Goal: Task Accomplishment & Management: Manage account settings

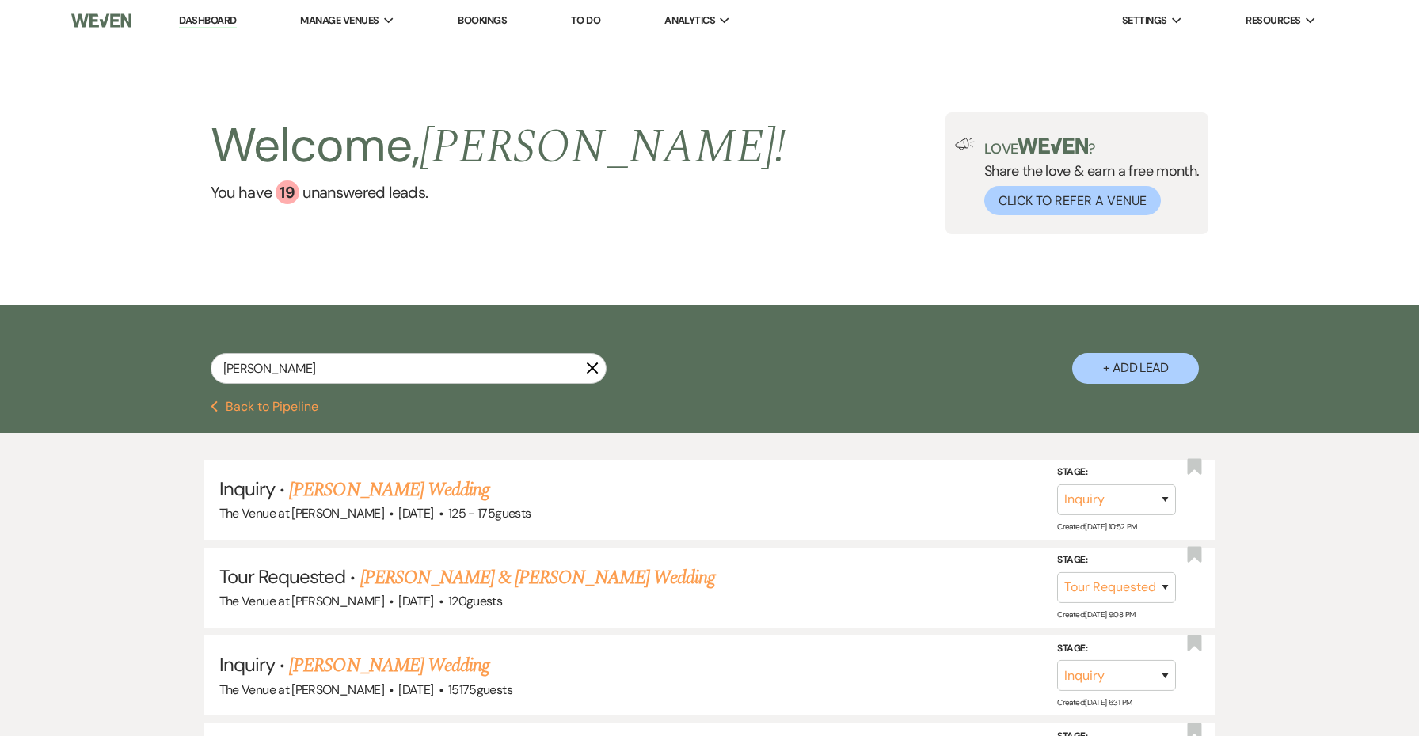
select select "2"
select select "8"
select select "5"
select select "8"
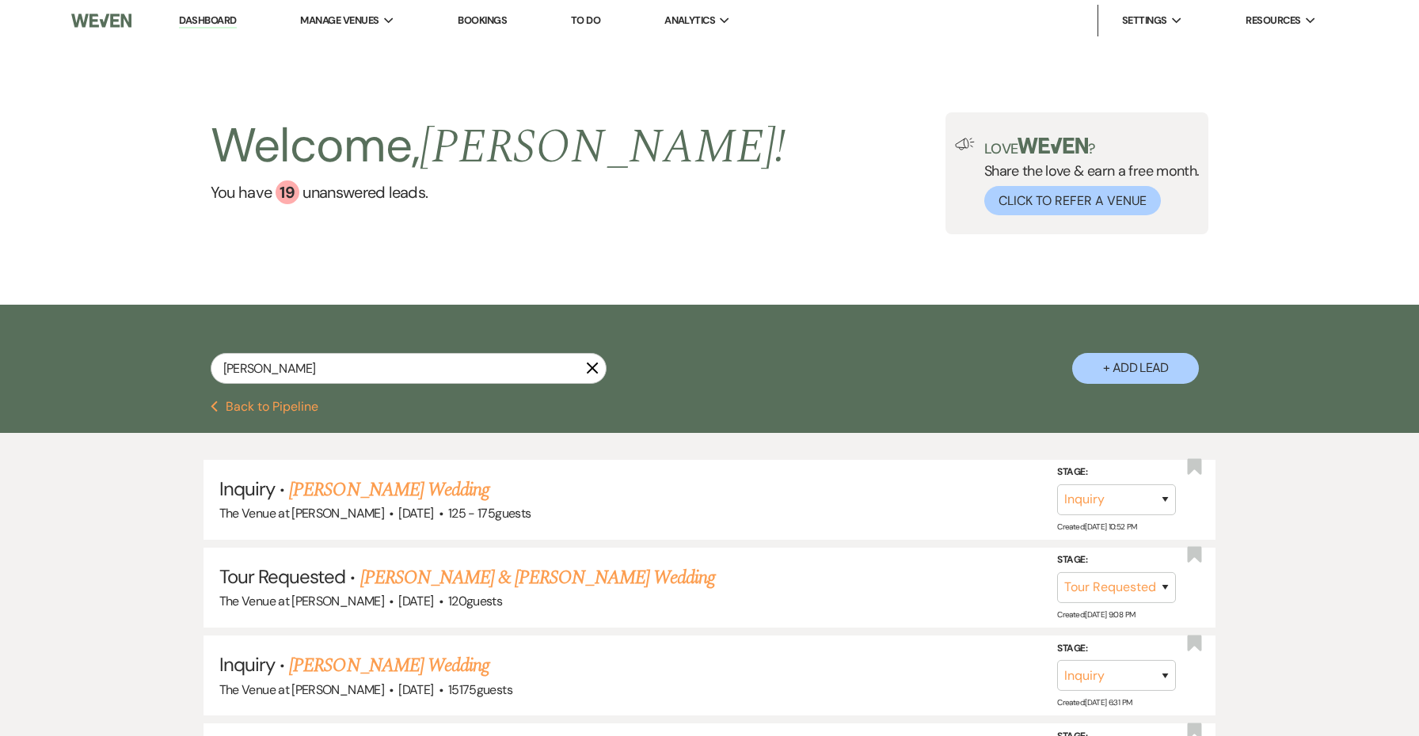
select select "8"
select select "5"
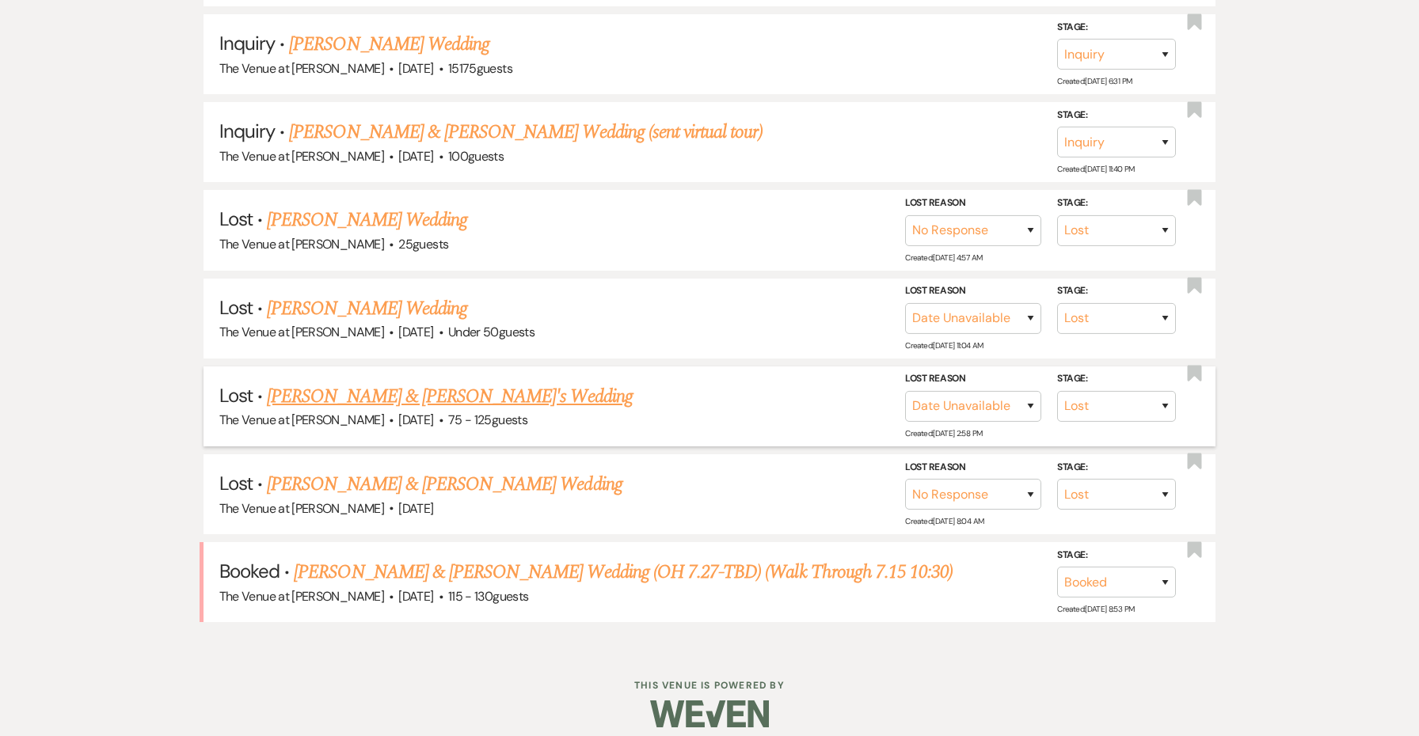
scroll to position [621, 0]
click at [495, 564] on link "[PERSON_NAME] & [PERSON_NAME] Wedding (OH 7.27-TBD) (Walk Through 7.15 10:30)" at bounding box center [623, 573] width 659 height 29
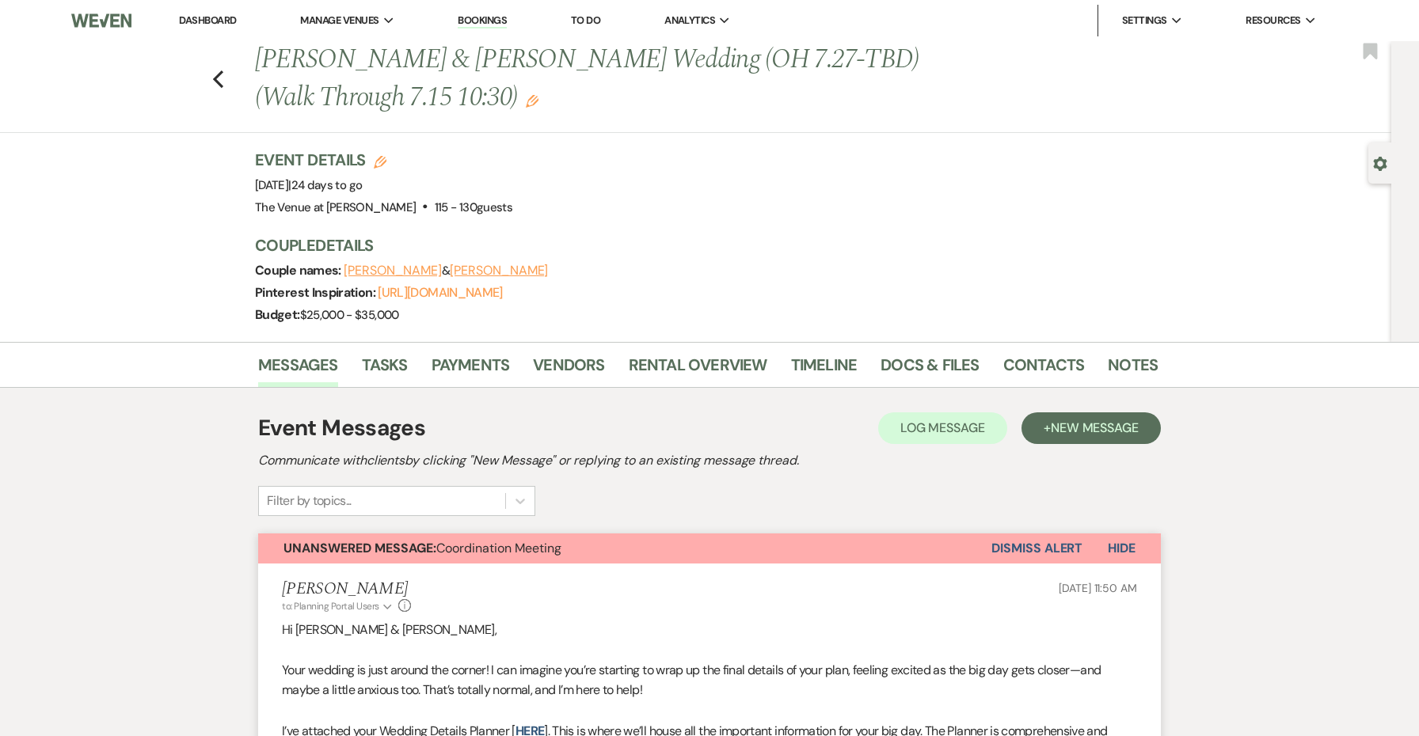
click at [976, 552] on button "Unanswered Message: Coordination Meeting" at bounding box center [624, 549] width 733 height 30
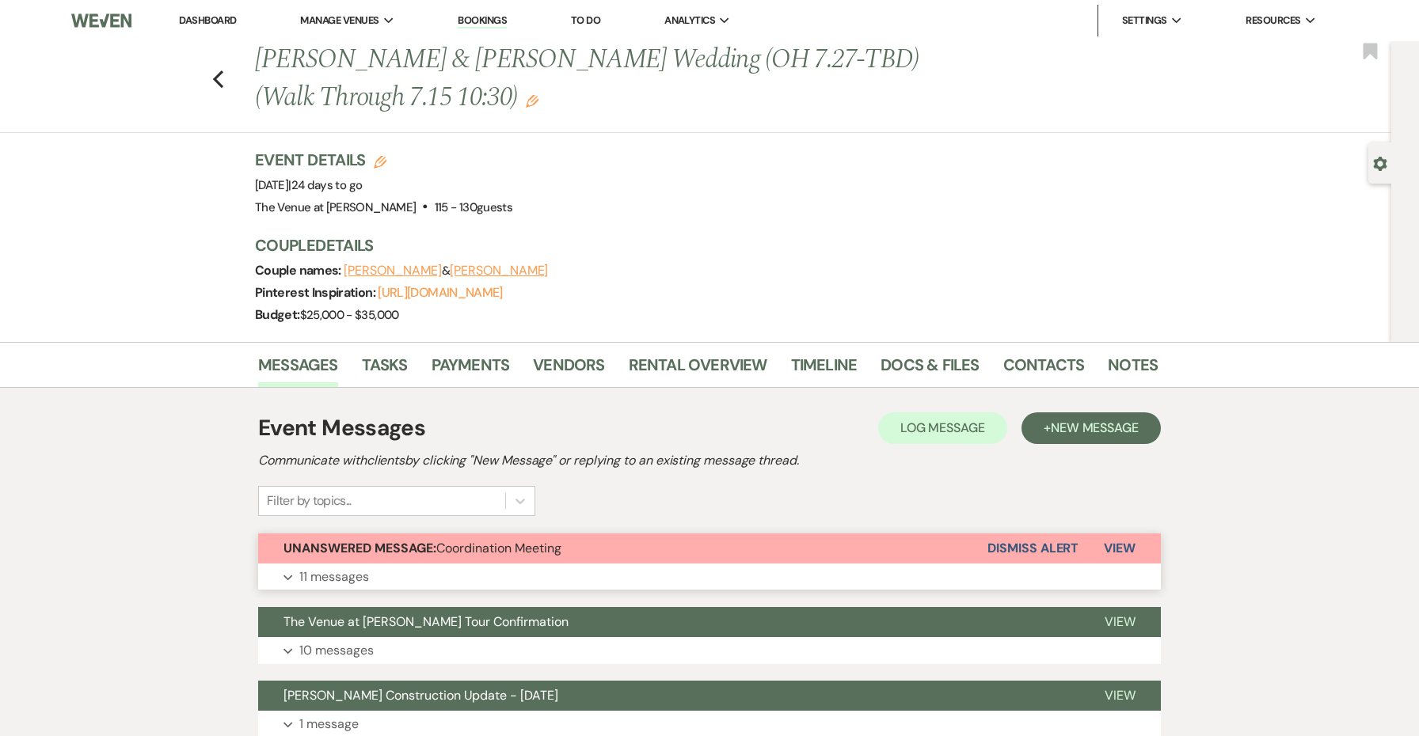
click at [996, 549] on button "Dismiss Alert" at bounding box center [1032, 549] width 91 height 30
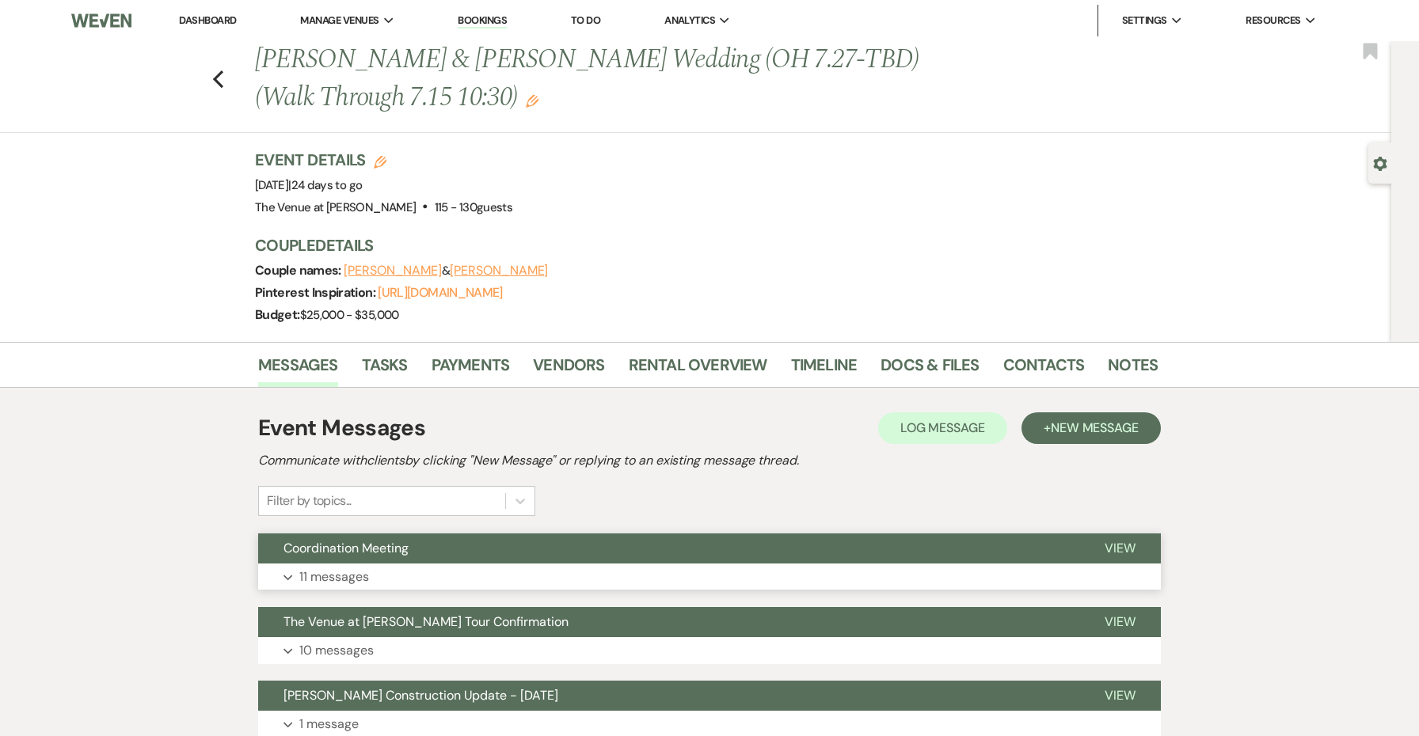
click at [953, 553] on button "Coordination Meeting" at bounding box center [668, 549] width 821 height 30
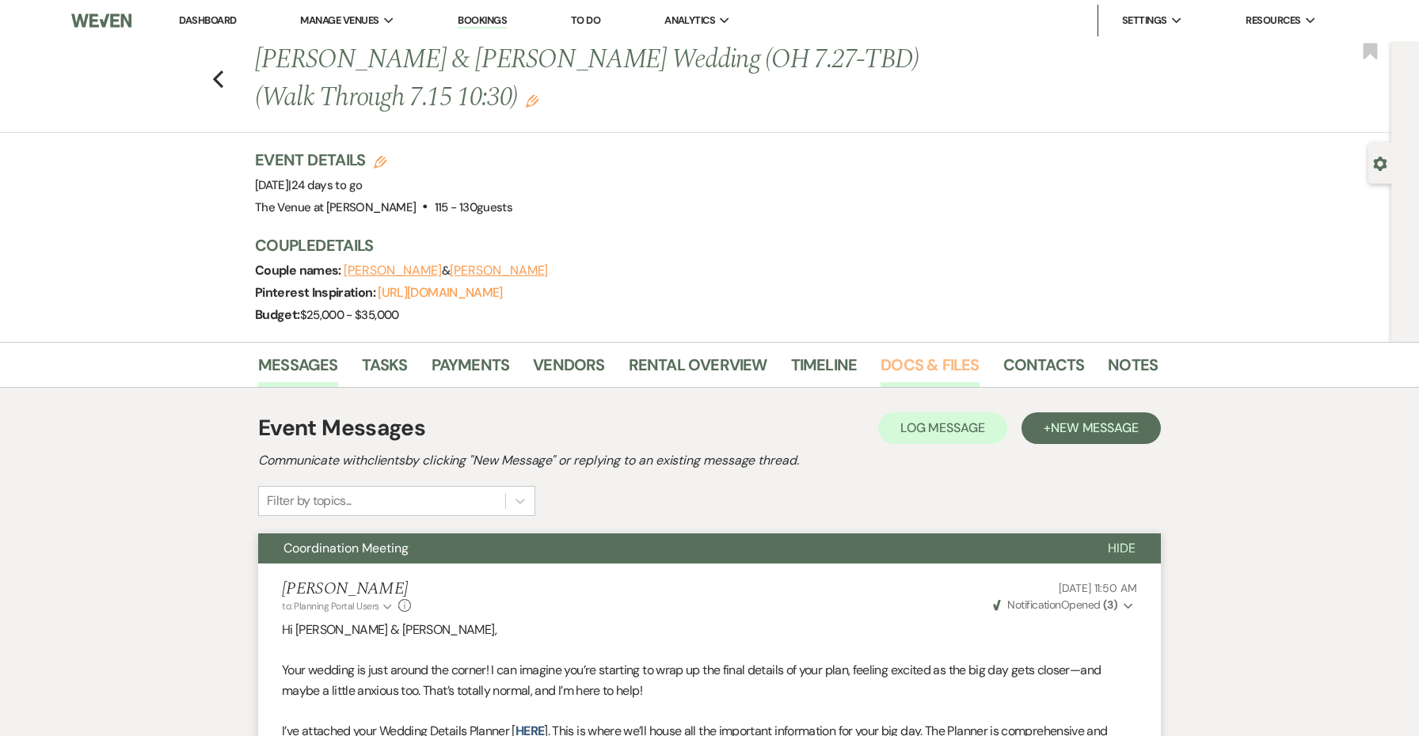
click at [916, 368] on link "Docs & Files" at bounding box center [930, 369] width 98 height 35
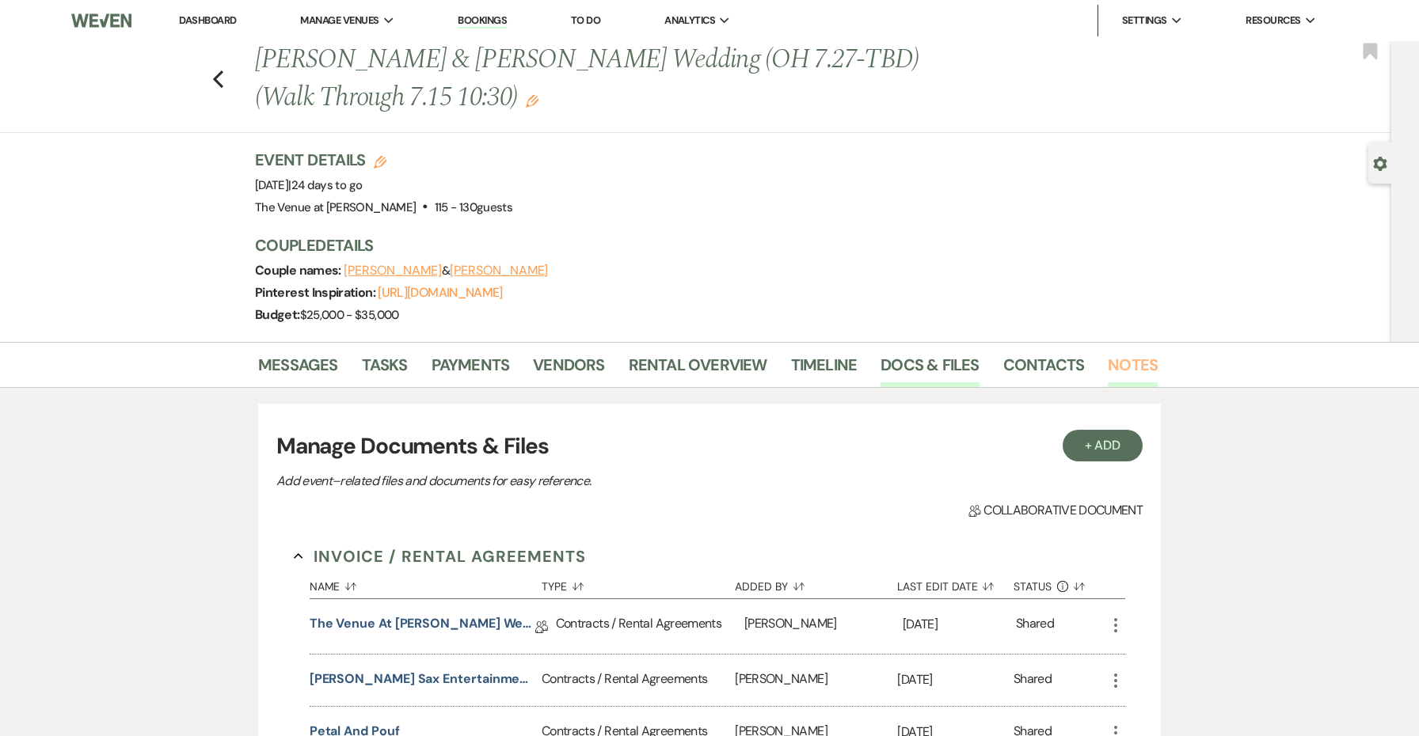
click at [1126, 355] on link "Notes" at bounding box center [1133, 369] width 50 height 35
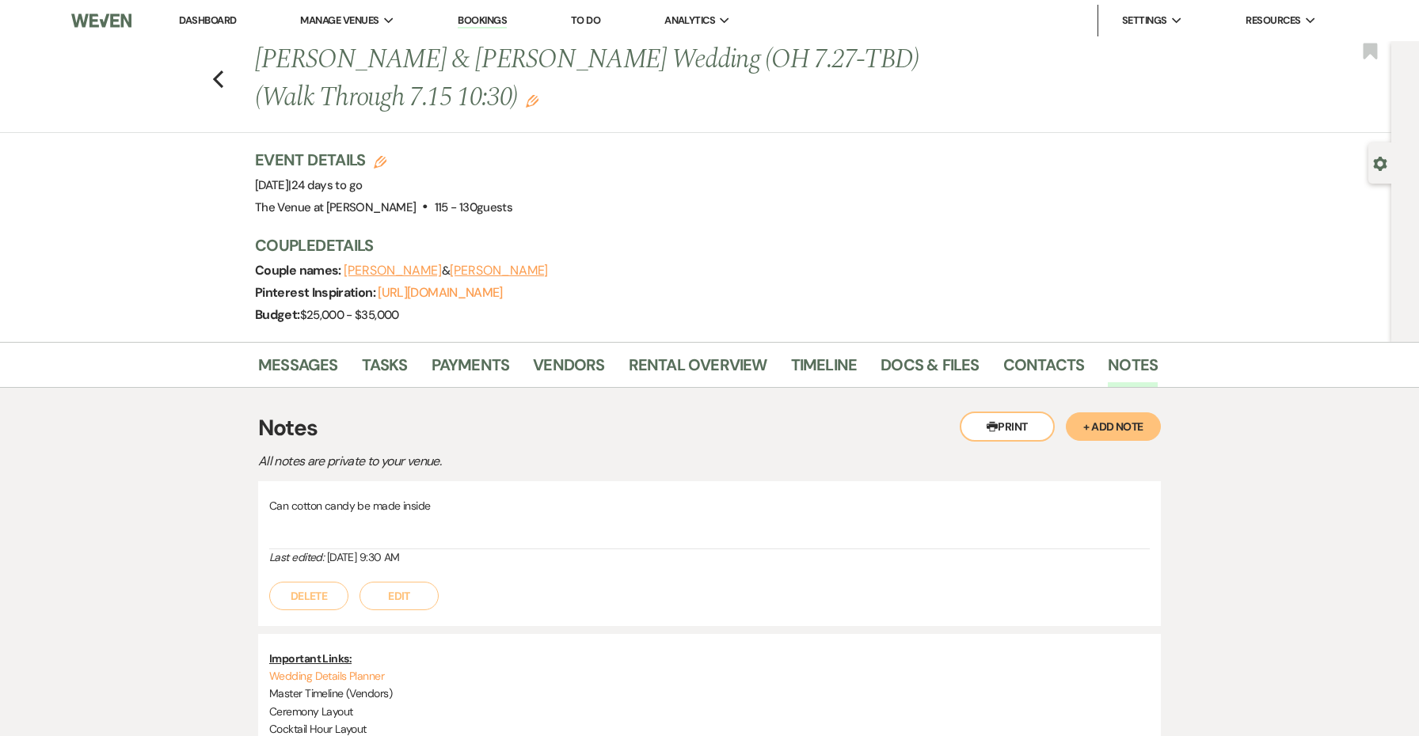
click at [418, 584] on button "Edit" at bounding box center [398, 596] width 79 height 29
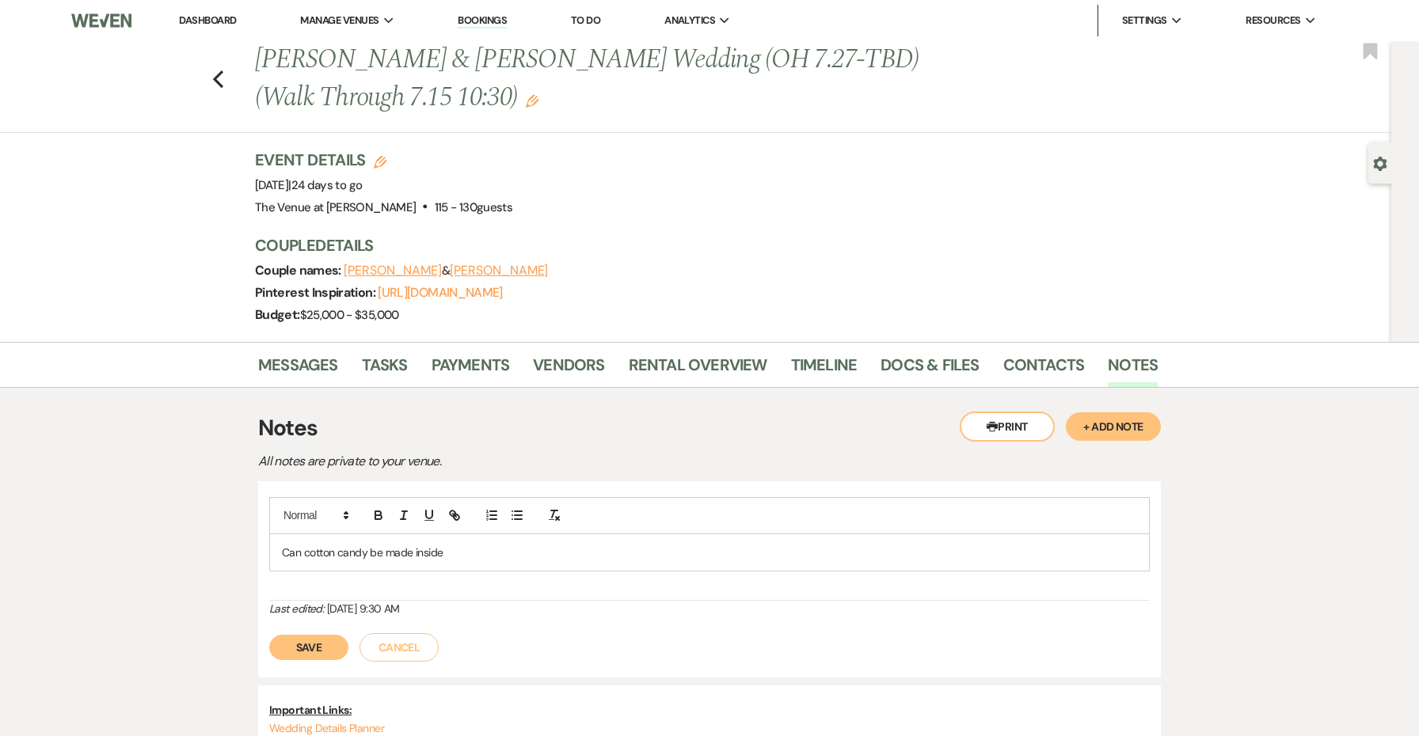
click at [480, 558] on p "Can cotton candy be made inside" at bounding box center [709, 552] width 855 height 17
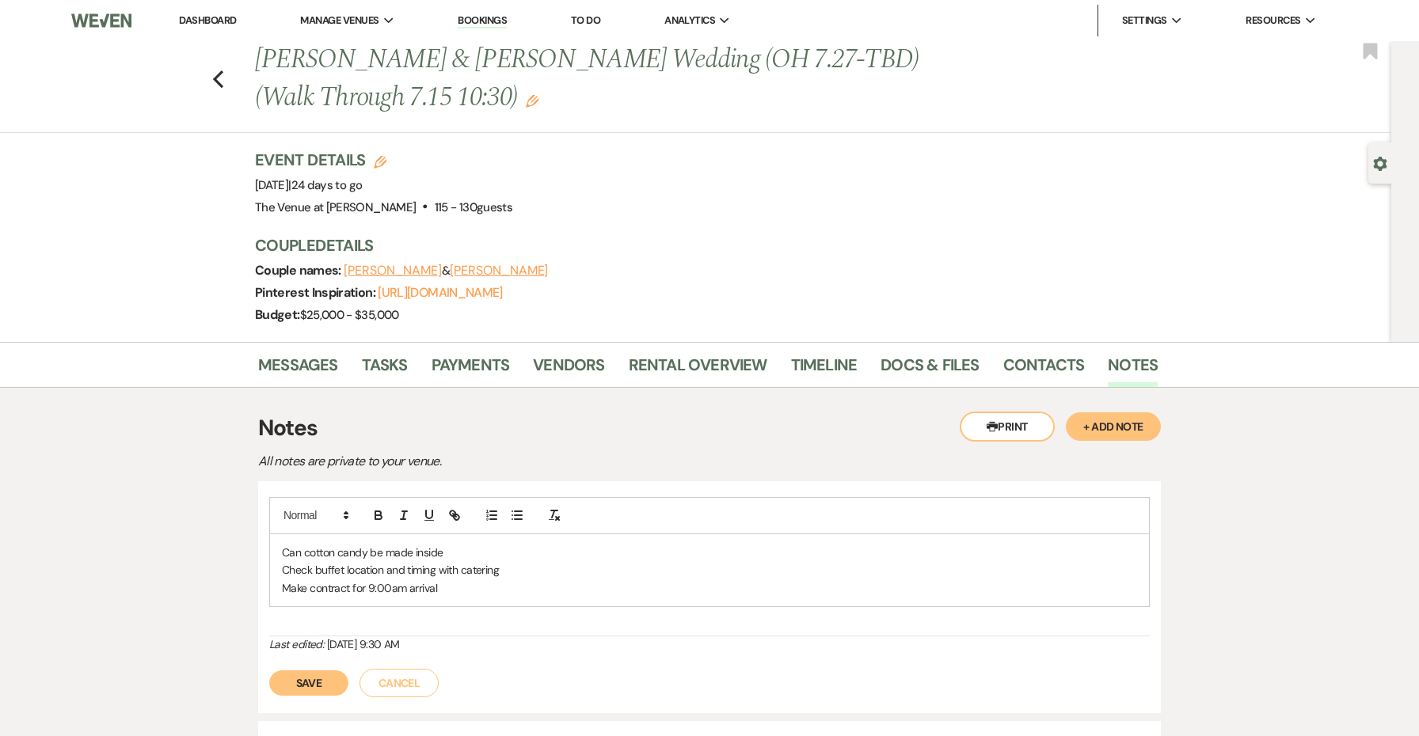
click at [321, 684] on button "Save" at bounding box center [308, 683] width 79 height 25
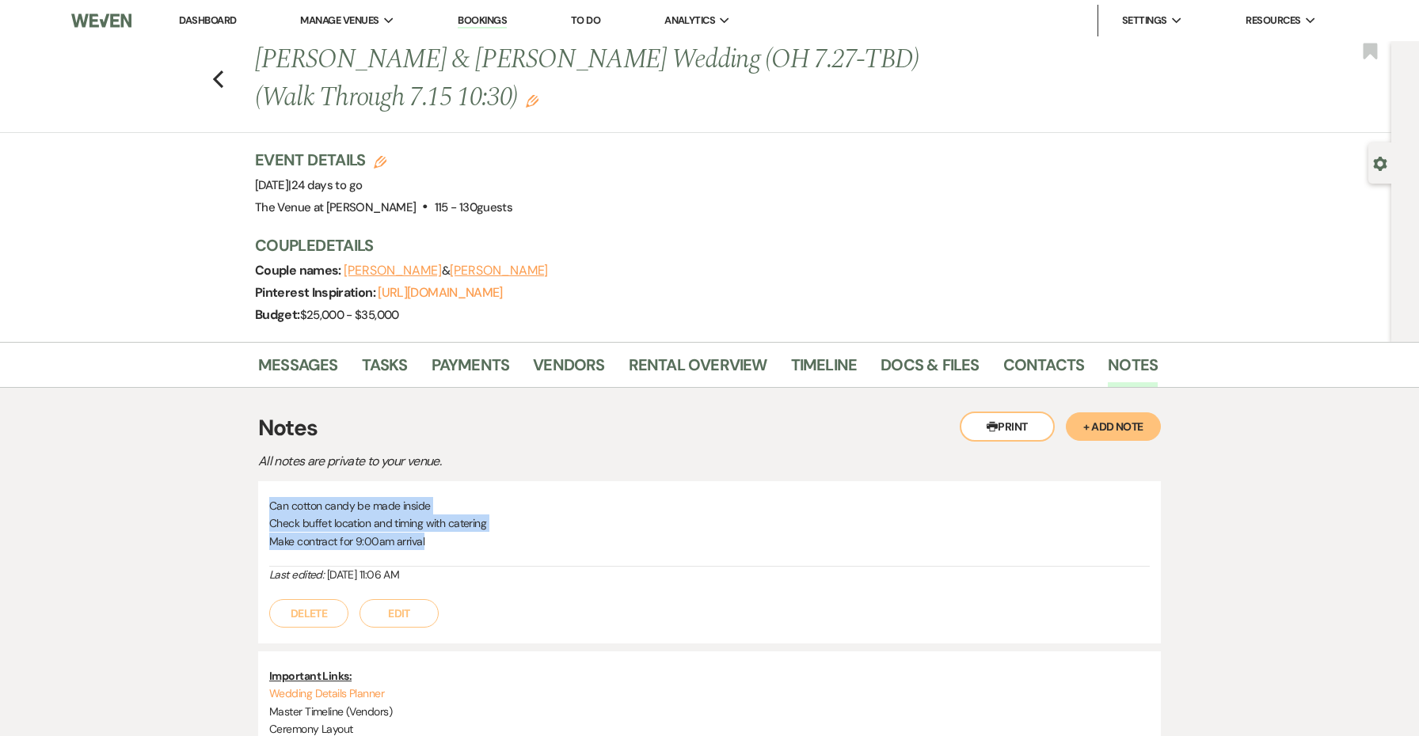
drag, startPoint x: 458, startPoint y: 535, endPoint x: 261, endPoint y: 497, distance: 200.8
click at [261, 497] on div "Can cotton candy be made inside Check buffet location and timing with catering …" at bounding box center [709, 562] width 903 height 162
